Goal: Browse casually: Explore the website without a specific task or goal

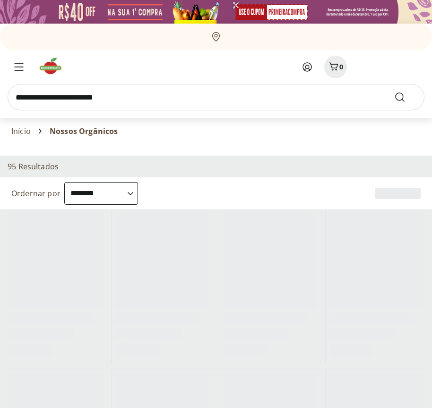
select select "**********"
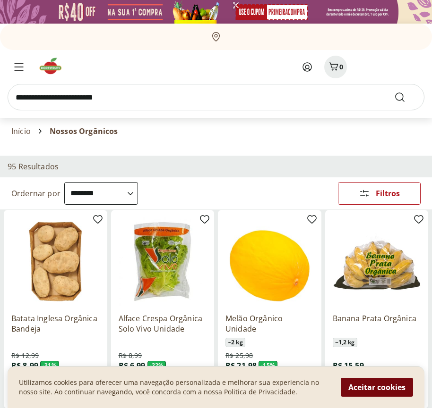
click at [376, 388] on button "Aceitar cookies" at bounding box center [376, 387] width 72 height 19
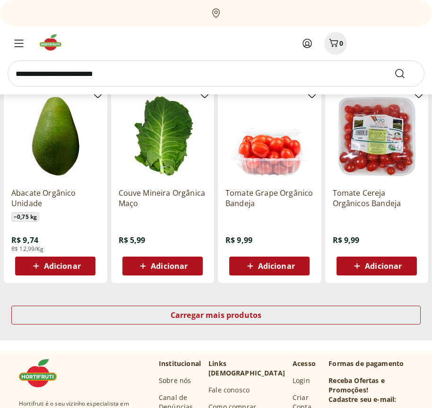
scroll to position [492, 0]
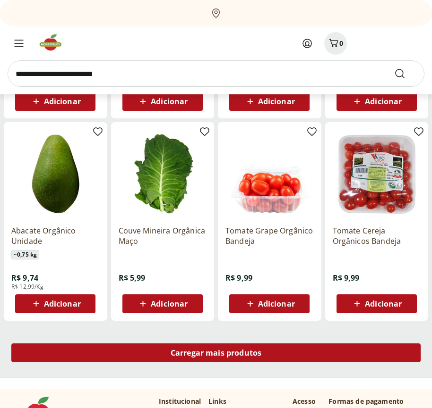
click at [216, 355] on span "Carregar mais produtos" at bounding box center [215, 353] width 91 height 8
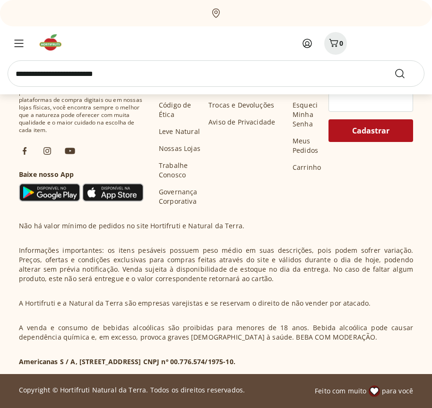
scroll to position [1103, 0]
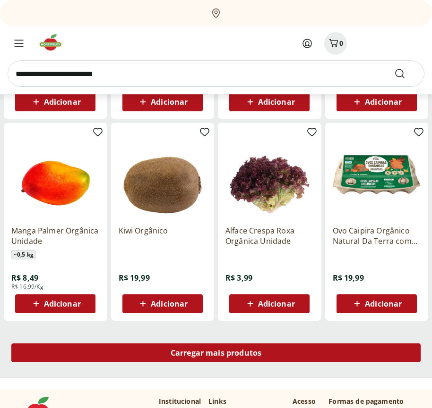
click at [216, 353] on span "Carregar mais produtos" at bounding box center [215, 353] width 91 height 8
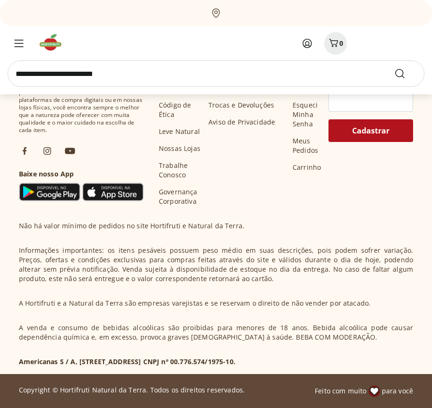
scroll to position [1714, 0]
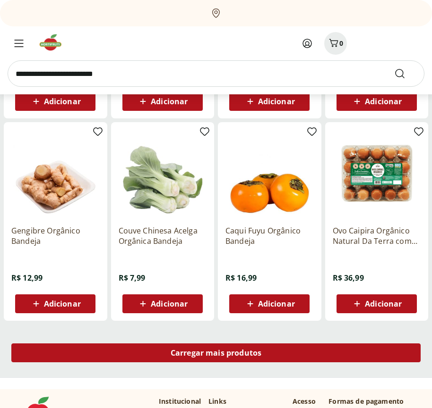
click at [216, 355] on span "Carregar mais produtos" at bounding box center [215, 353] width 91 height 8
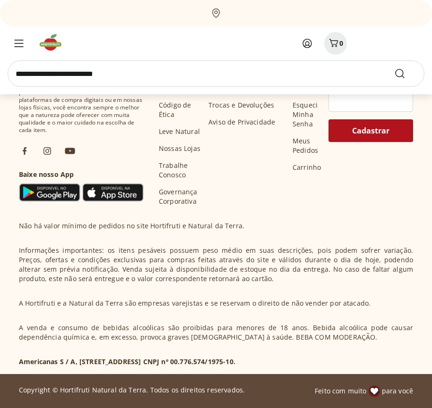
scroll to position [2324, 0]
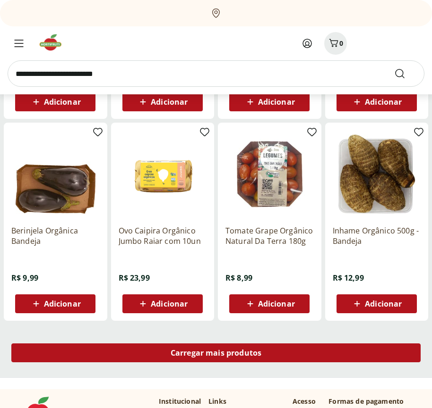
click at [216, 353] on span "Carregar mais produtos" at bounding box center [215, 353] width 91 height 8
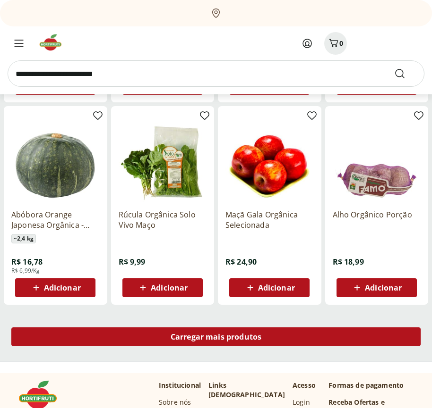
scroll to position [2935, 0]
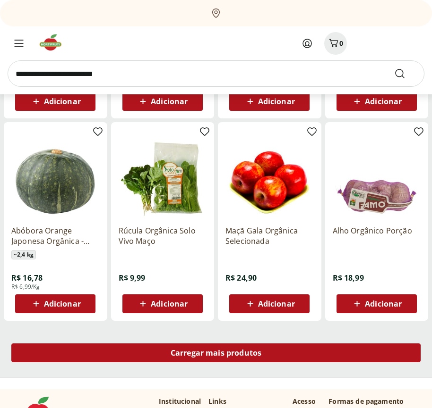
click at [216, 355] on span "Carregar mais produtos" at bounding box center [215, 353] width 91 height 8
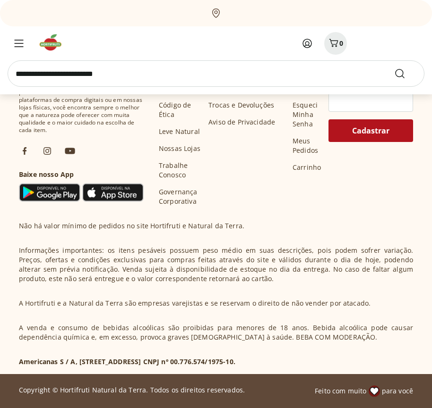
scroll to position [3546, 0]
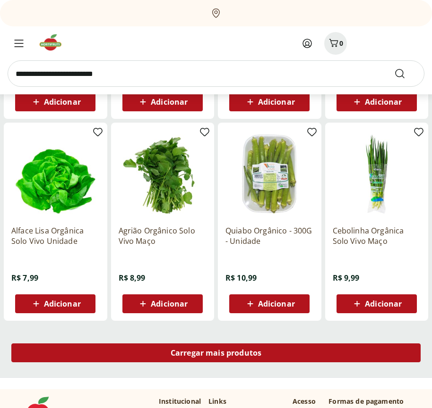
click at [216, 353] on span "Carregar mais produtos" at bounding box center [215, 353] width 91 height 8
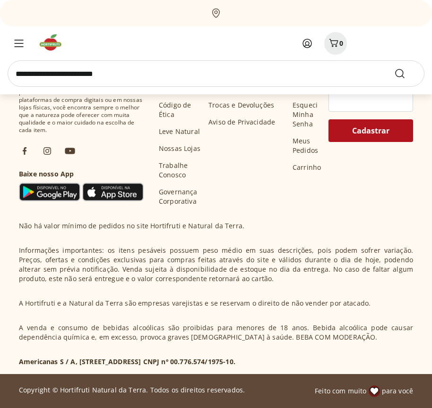
scroll to position [4157, 0]
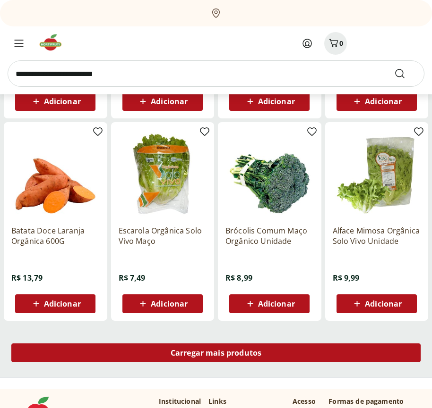
click at [216, 355] on span "Carregar mais produtos" at bounding box center [215, 353] width 91 height 8
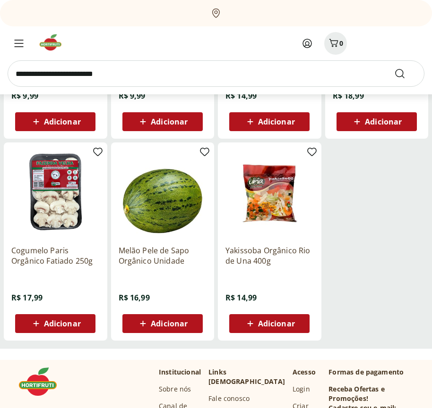
scroll to position [4718, 0]
